Goal: Register for event/course

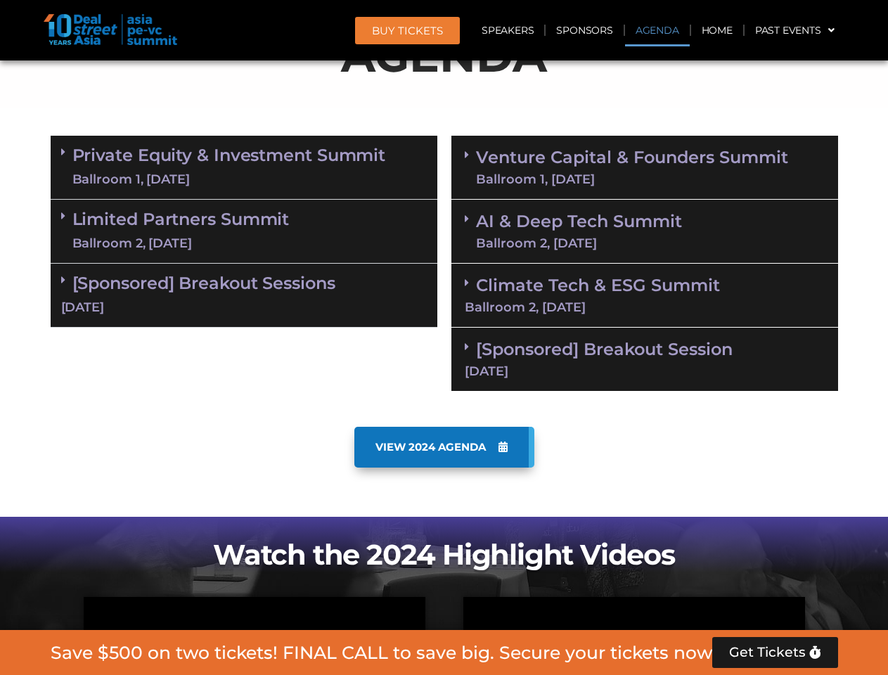
scroll to position [796, 0]
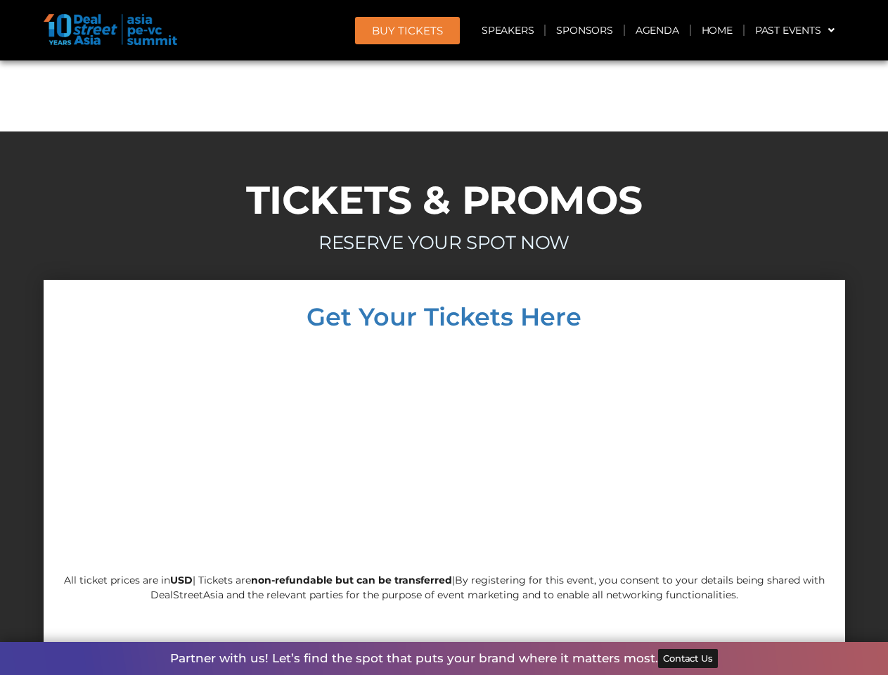
scroll to position [13483, 0]
